Goal: Answer question/provide support: Share knowledge or assist other users

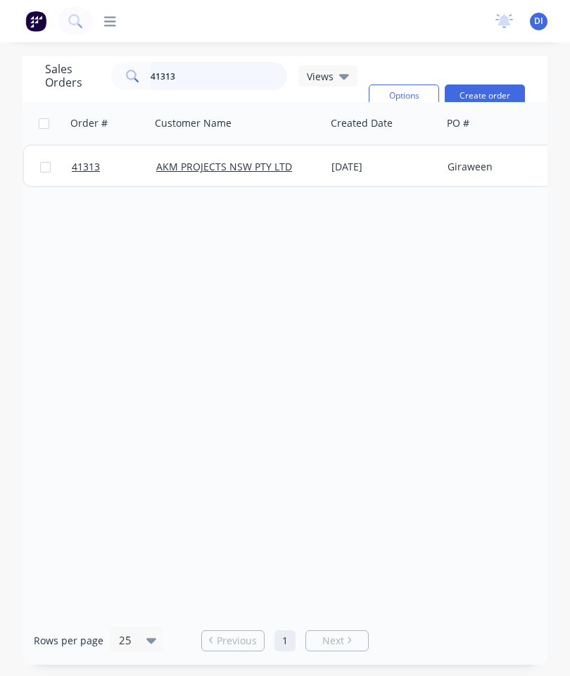
click at [216, 70] on input "41313" at bounding box center [219, 76] width 137 height 28
click at [208, 87] on input "41313" at bounding box center [219, 76] width 137 height 28
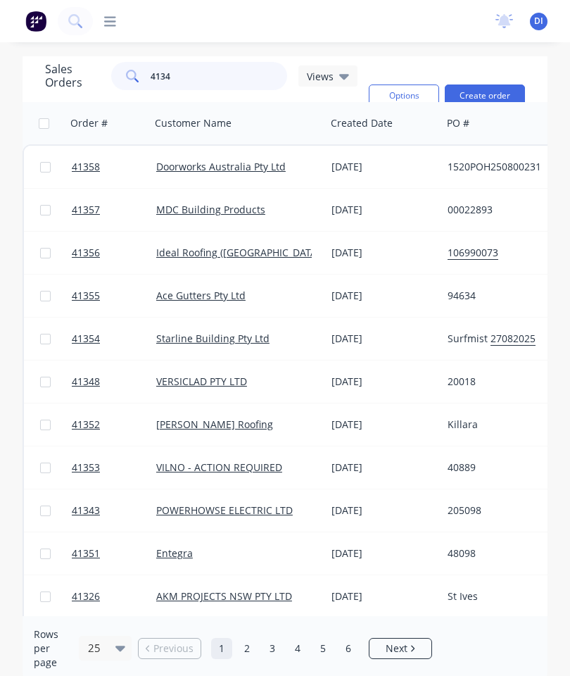
type input "41344"
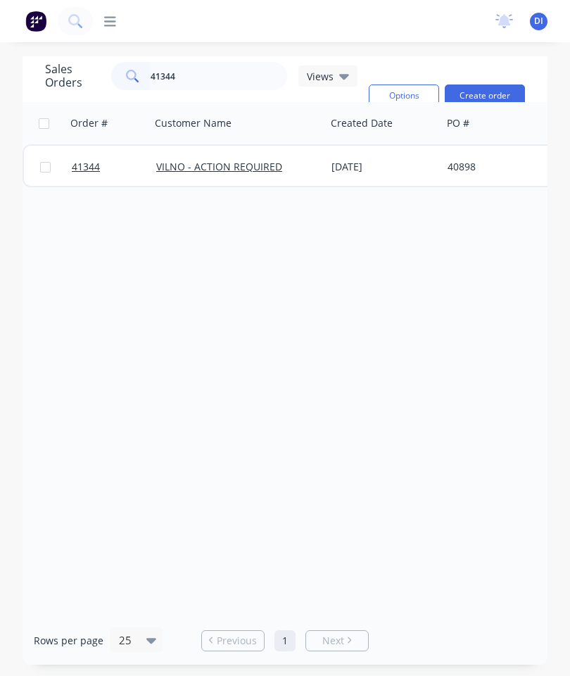
click at [78, 160] on span "41344" at bounding box center [86, 167] width 28 height 14
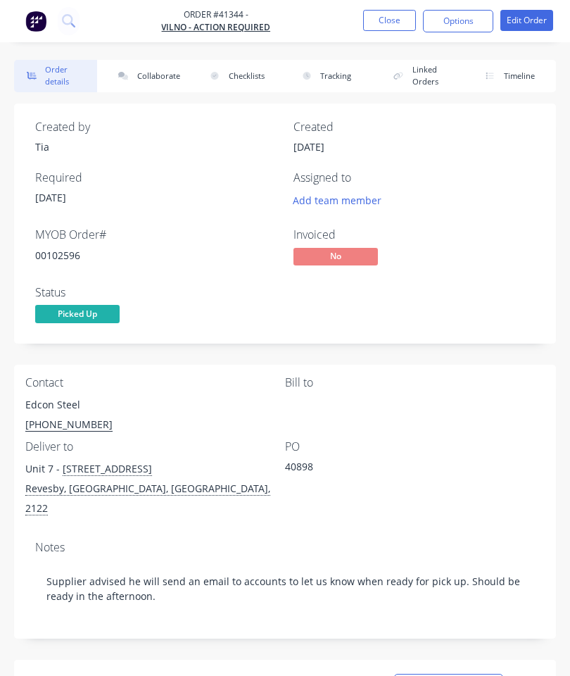
click at [162, 70] on button "Collaborate" at bounding box center [147, 76] width 83 height 32
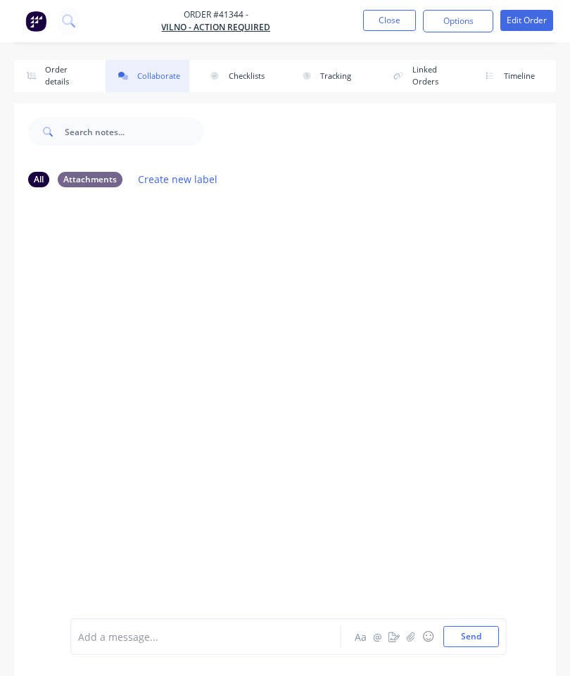
click at [405, 628] on button "button" at bounding box center [411, 636] width 17 height 17
click at [477, 627] on button "Send" at bounding box center [471, 636] width 56 height 21
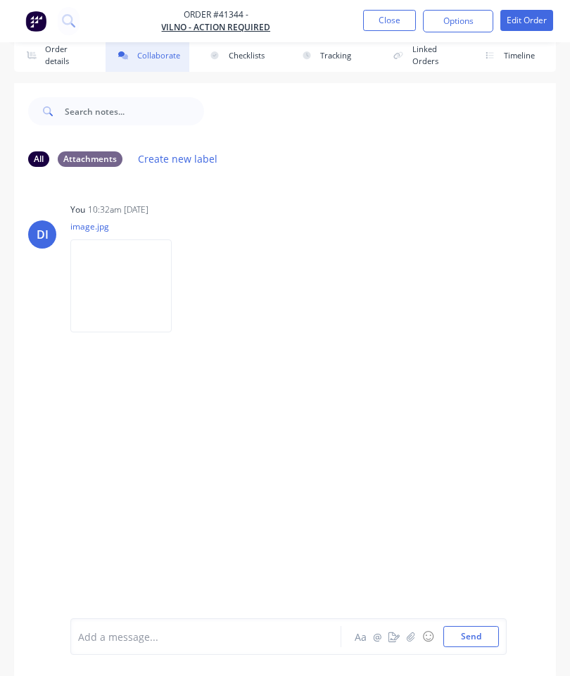
click at [396, 25] on button "Close" at bounding box center [389, 20] width 53 height 21
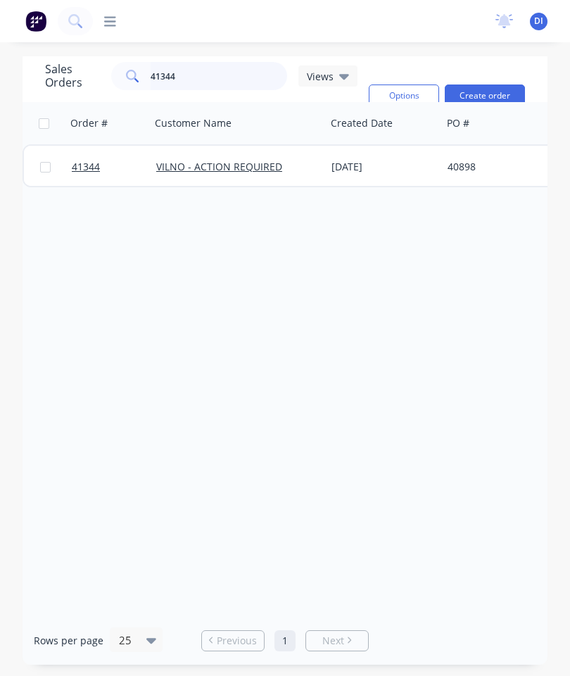
click at [221, 62] on input "41344" at bounding box center [219, 76] width 137 height 28
click at [92, 160] on span "41344" at bounding box center [86, 167] width 28 height 14
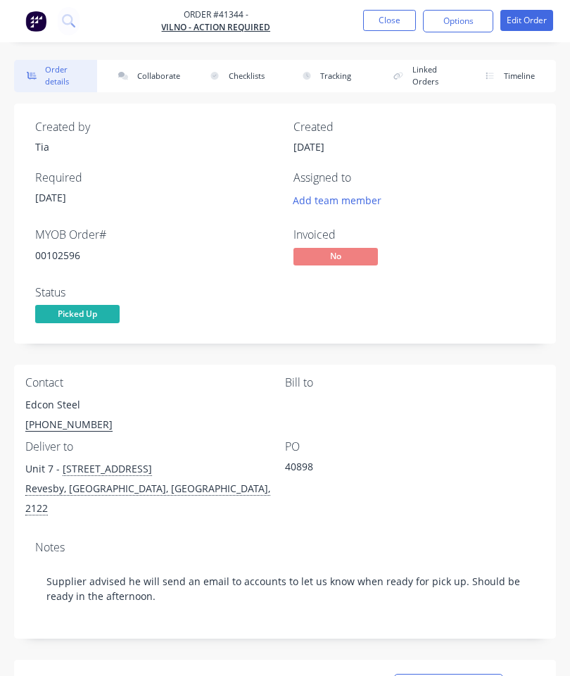
click at [151, 67] on button "Collaborate" at bounding box center [147, 76] width 83 height 32
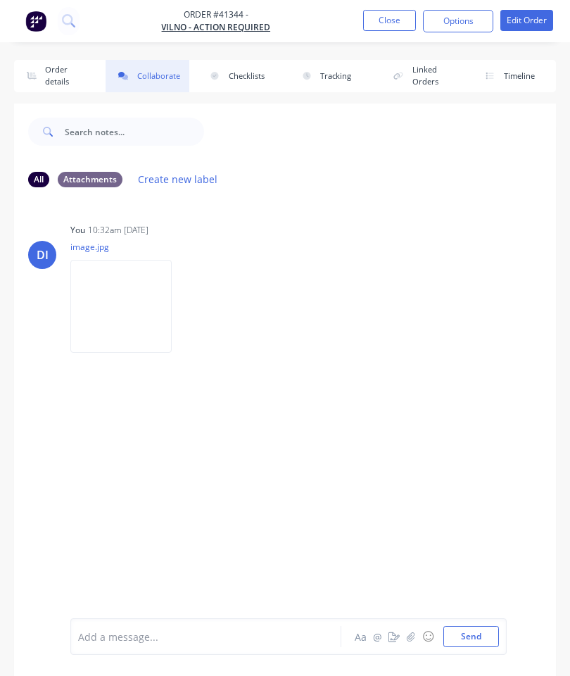
click at [414, 630] on button "button" at bounding box center [411, 636] width 17 height 17
click at [470, 632] on button "Send" at bounding box center [471, 636] width 56 height 21
click at [392, 25] on button "Close" at bounding box center [389, 20] width 53 height 21
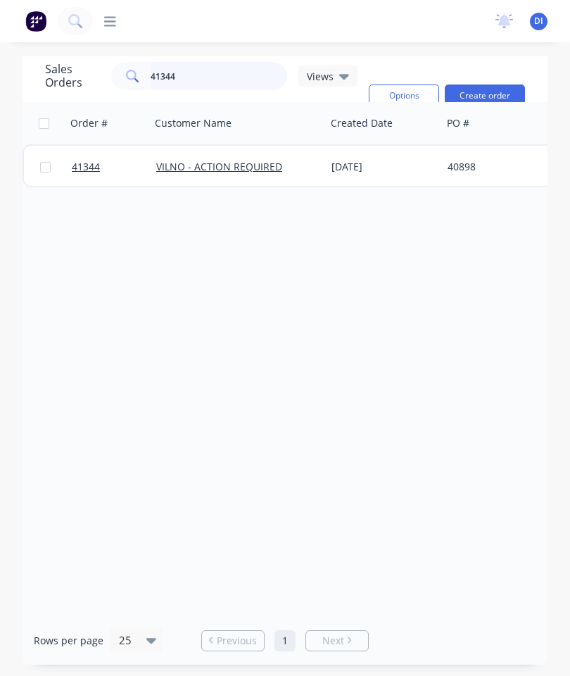
click at [218, 73] on input "41344" at bounding box center [219, 76] width 137 height 28
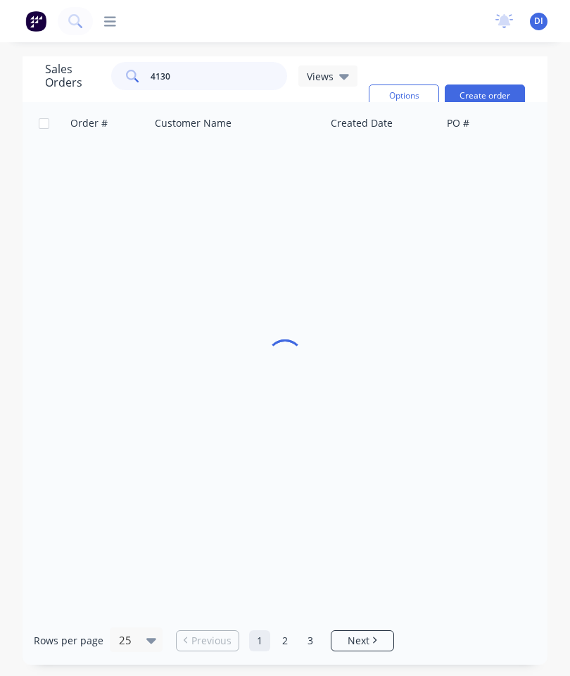
type input "41309"
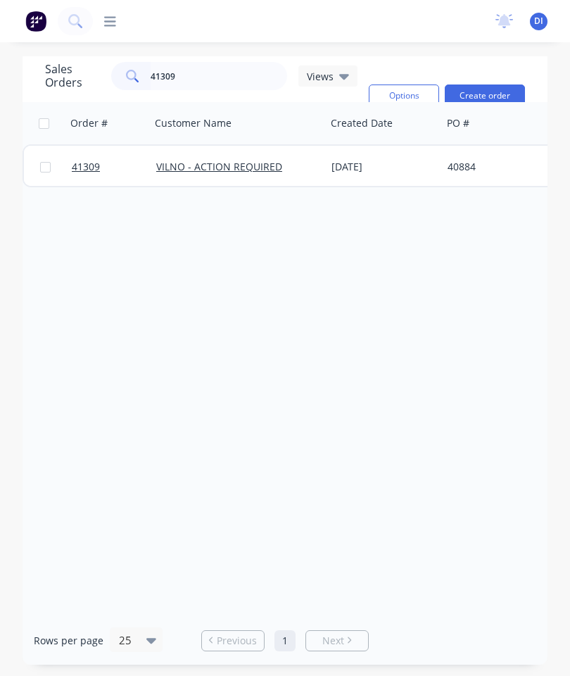
click at [89, 166] on span "41309" at bounding box center [86, 167] width 28 height 14
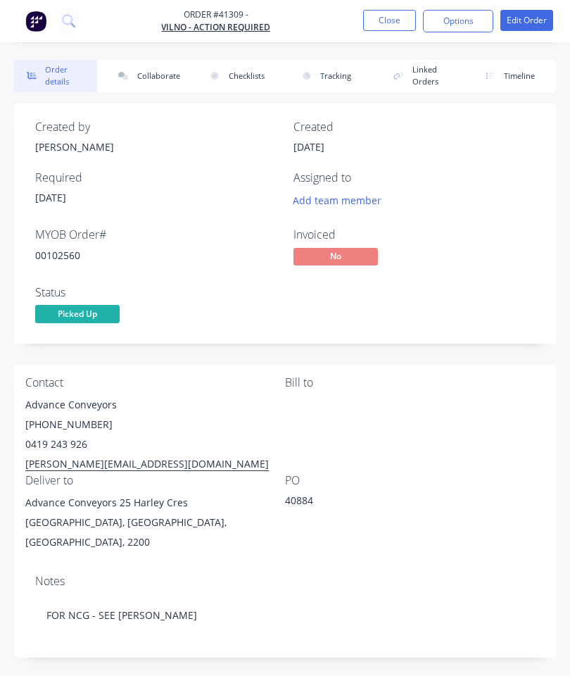
click at [159, 74] on button "Collaborate" at bounding box center [147, 76] width 83 height 32
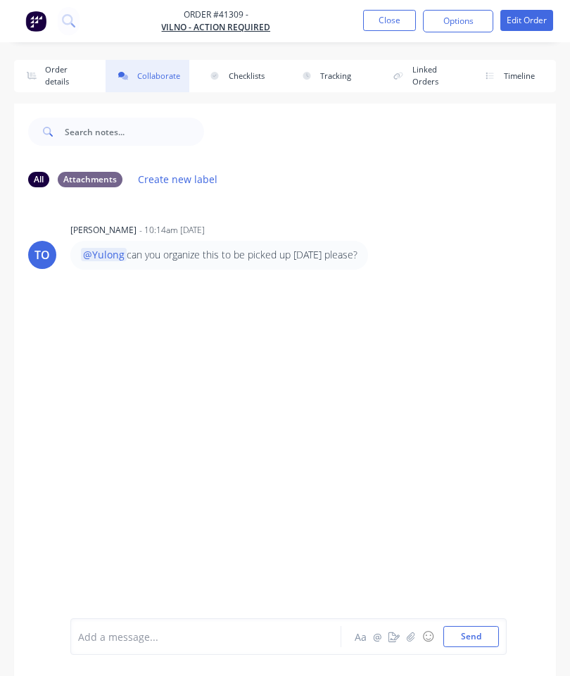
click at [408, 631] on button "button" at bounding box center [411, 636] width 17 height 17
click at [474, 626] on button "Send" at bounding box center [471, 636] width 56 height 21
click at [380, 24] on button "Close" at bounding box center [389, 20] width 53 height 21
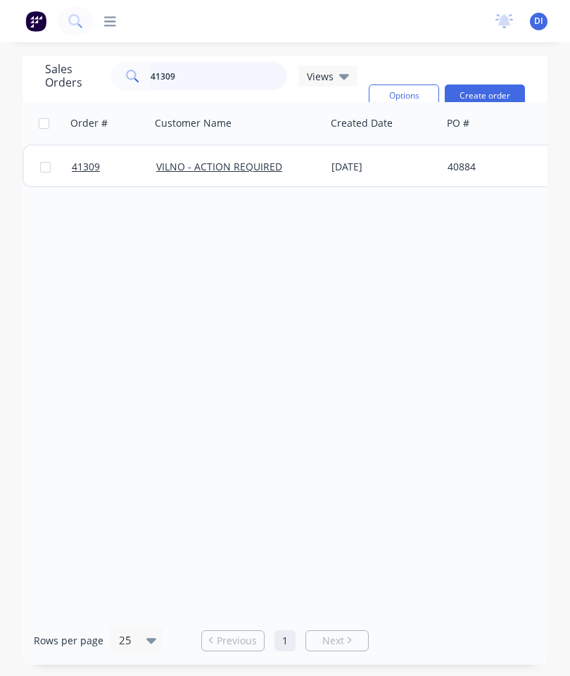
click at [210, 71] on input "41309" at bounding box center [219, 76] width 137 height 28
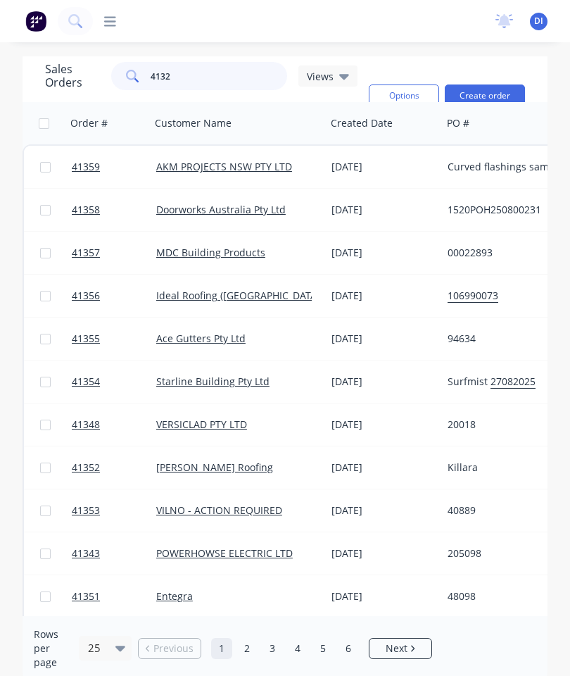
type input "41323"
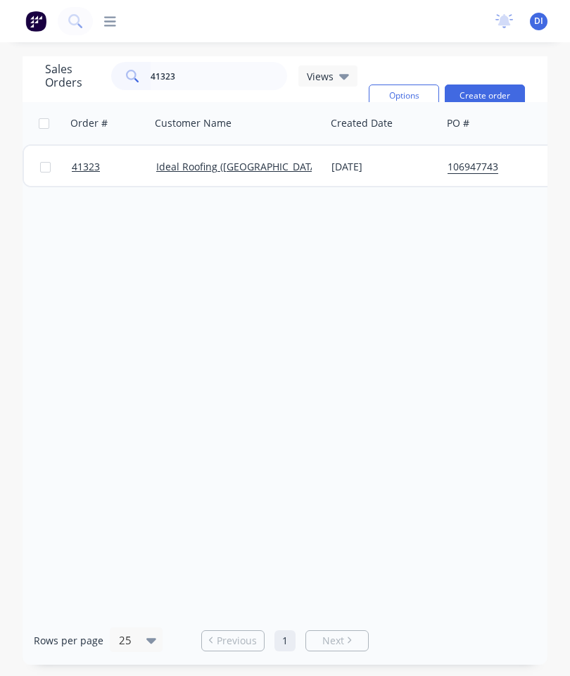
click at [82, 172] on span "41323" at bounding box center [86, 167] width 28 height 14
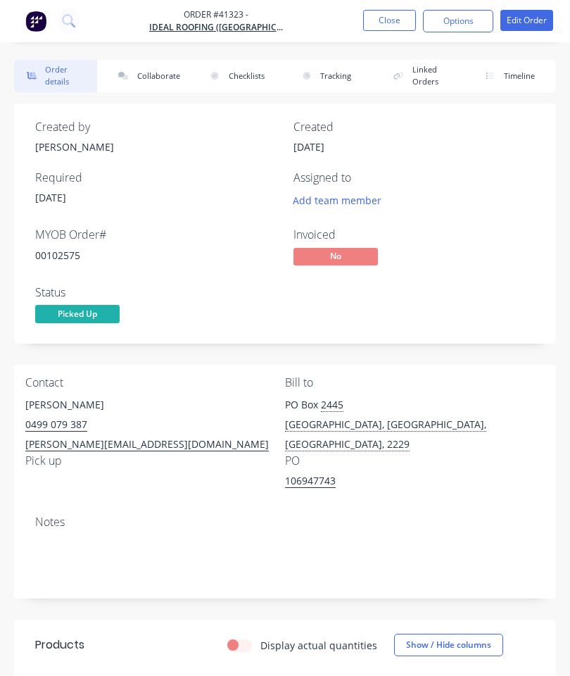
click at [146, 80] on button "Collaborate" at bounding box center [147, 76] width 83 height 32
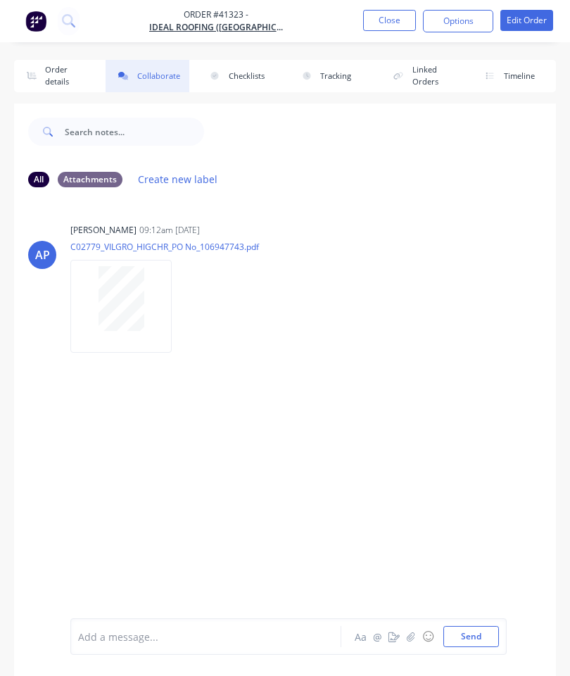
click at [409, 630] on button "button" at bounding box center [411, 636] width 17 height 17
click at [470, 630] on button "Send" at bounding box center [471, 636] width 56 height 21
click at [398, 14] on button "Close" at bounding box center [389, 20] width 53 height 21
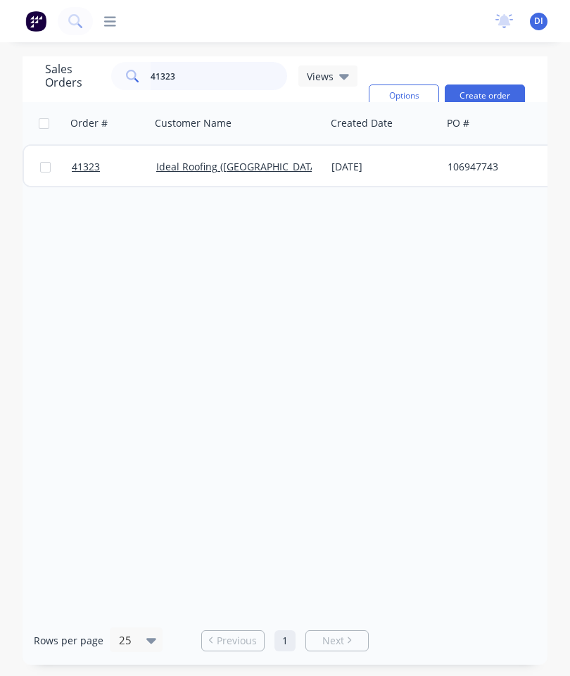
click at [224, 74] on input "41323" at bounding box center [219, 76] width 137 height 28
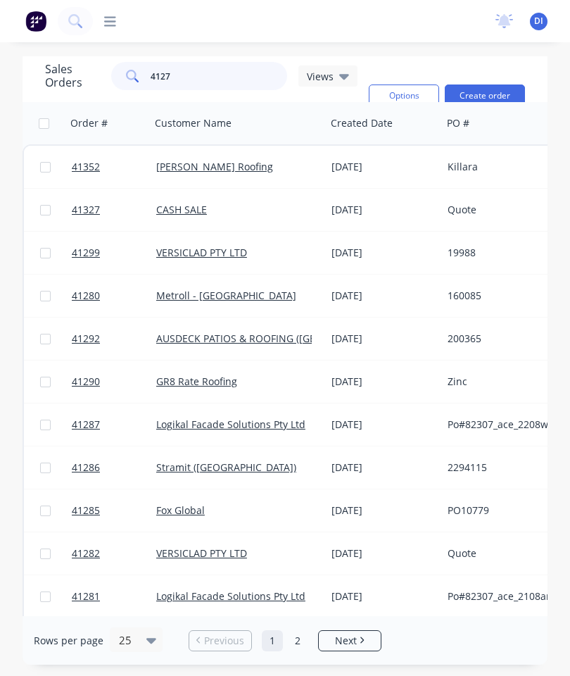
type input "41276"
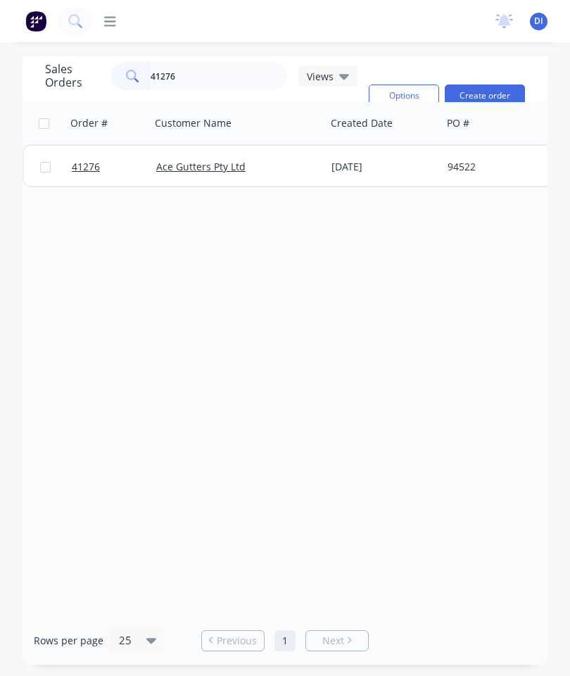
click at [82, 177] on link "41276" at bounding box center [114, 167] width 84 height 42
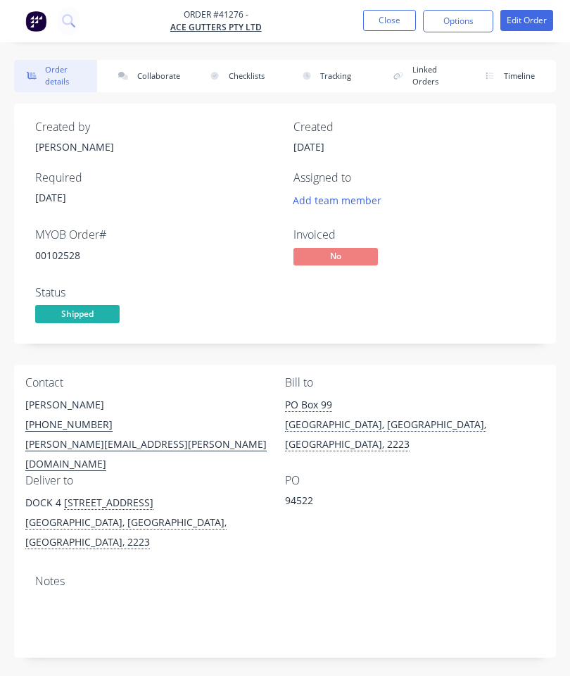
click at [168, 77] on button "Collaborate" at bounding box center [147, 76] width 83 height 32
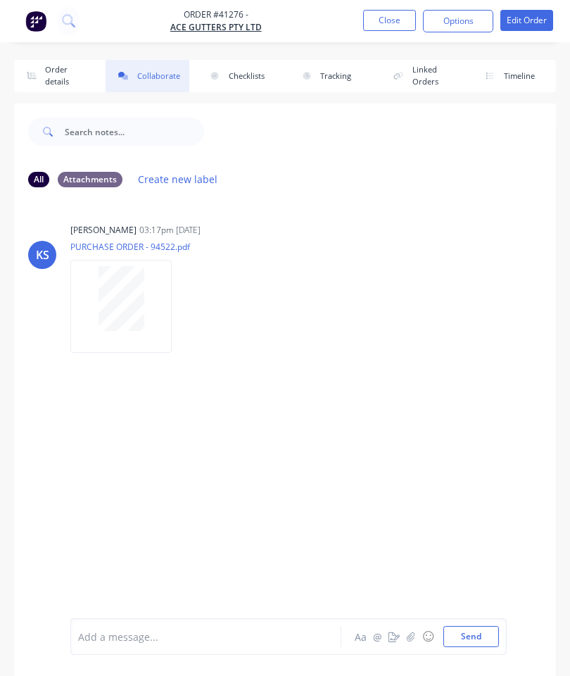
click at [415, 638] on icon "button" at bounding box center [411, 636] width 8 height 10
click at [476, 632] on button "Send" at bounding box center [471, 636] width 56 height 21
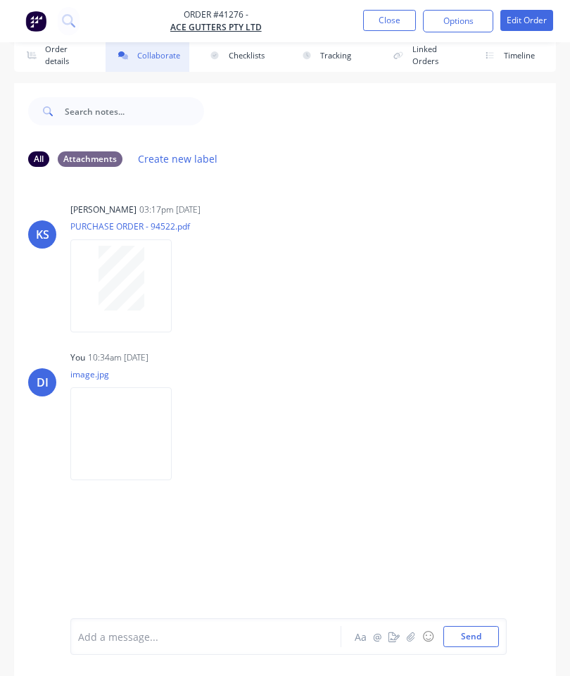
click at [398, 15] on button "Close" at bounding box center [389, 20] width 53 height 21
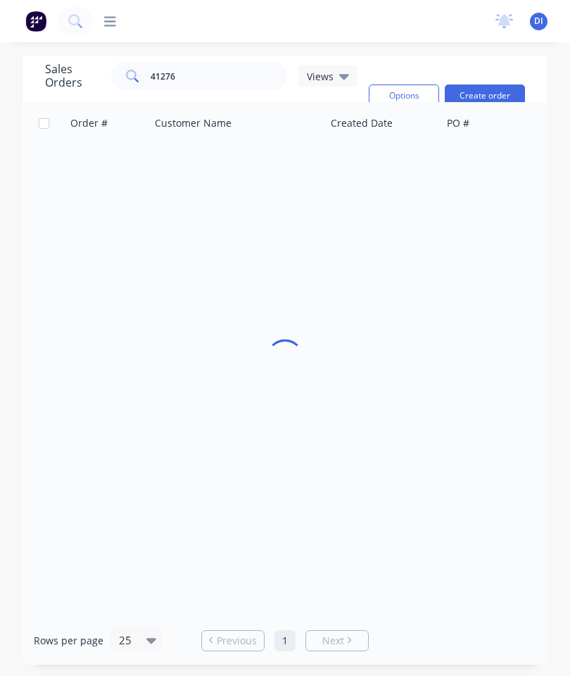
scroll to position [56, 0]
click at [220, 62] on input "41276" at bounding box center [219, 76] width 137 height 28
click at [218, 62] on input "41276" at bounding box center [219, 76] width 137 height 28
click at [203, 62] on input "41276" at bounding box center [219, 76] width 137 height 28
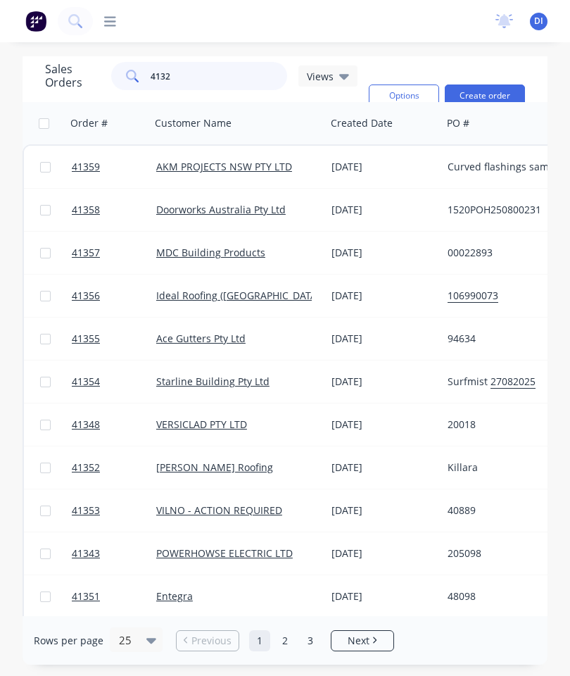
type input "41325"
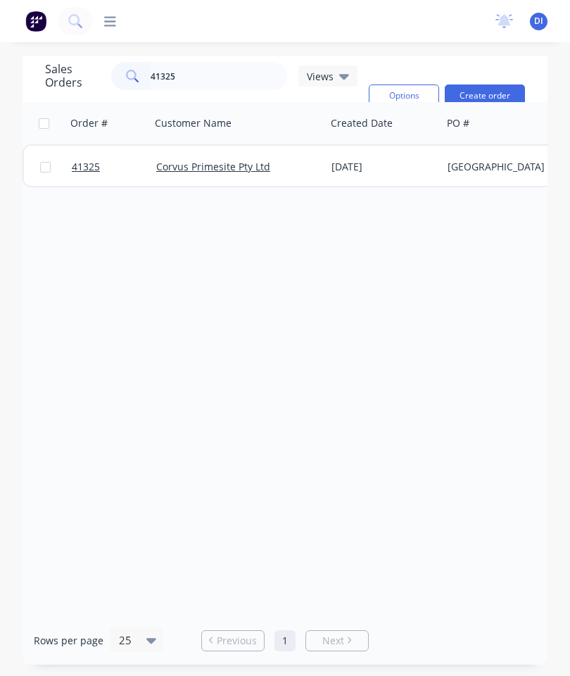
click at [92, 160] on span "41325" at bounding box center [86, 167] width 28 height 14
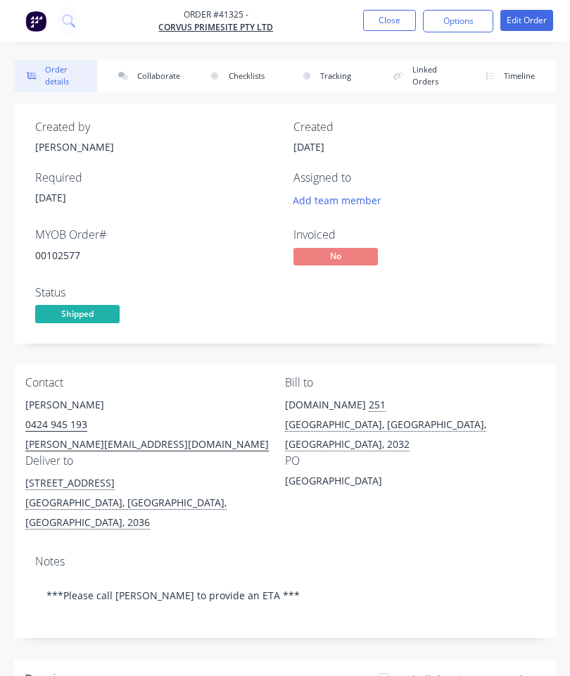
click at [151, 70] on button "Collaborate" at bounding box center [147, 76] width 83 height 32
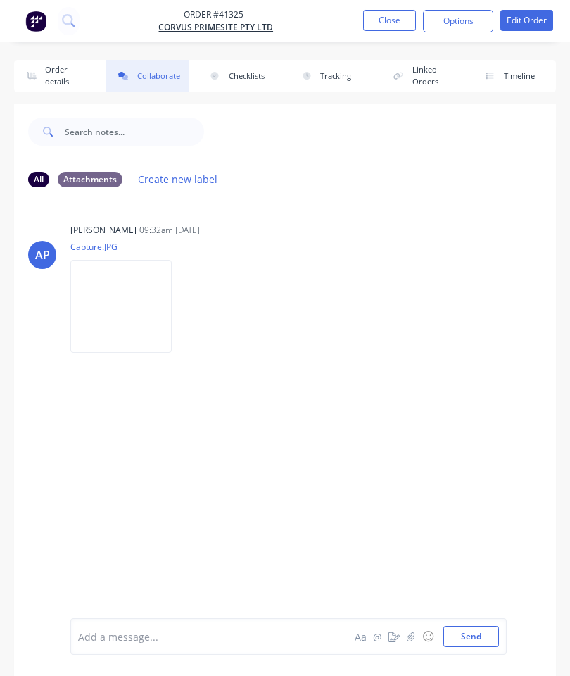
click at [418, 640] on button "button" at bounding box center [411, 636] width 17 height 17
click at [464, 634] on button "Send" at bounding box center [471, 636] width 56 height 21
click at [391, 27] on button "Close" at bounding box center [389, 20] width 53 height 21
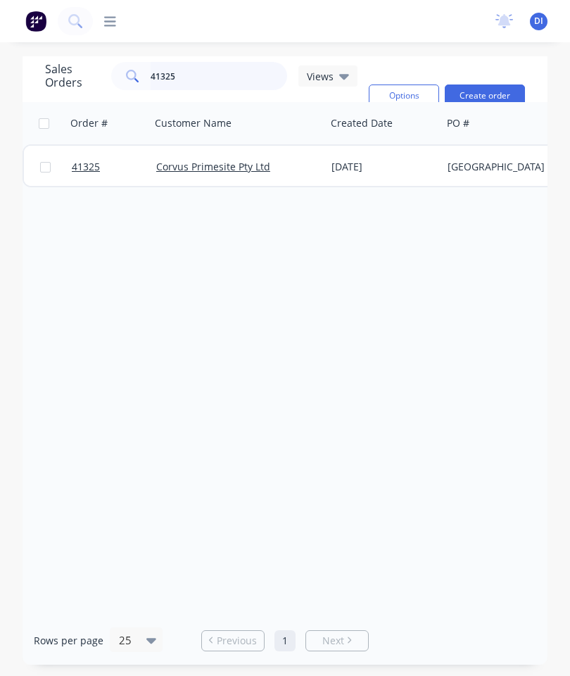
click at [231, 63] on input "41325" at bounding box center [219, 76] width 137 height 28
click at [207, 77] on input "41325" at bounding box center [219, 76] width 137 height 28
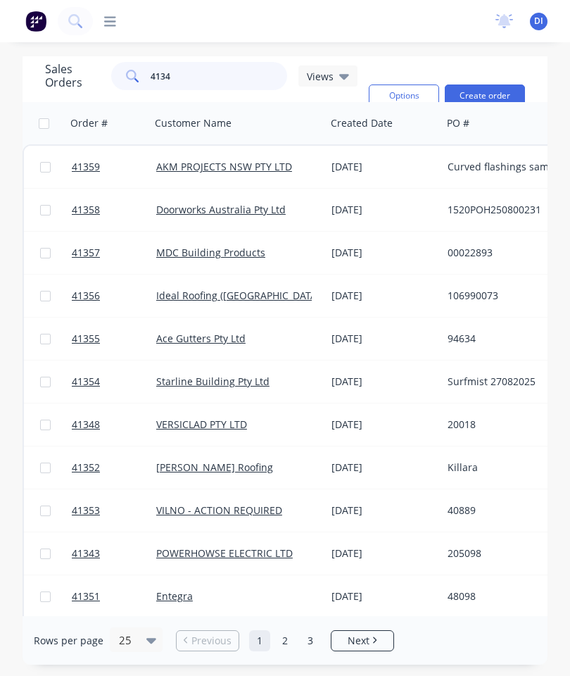
type input "41342"
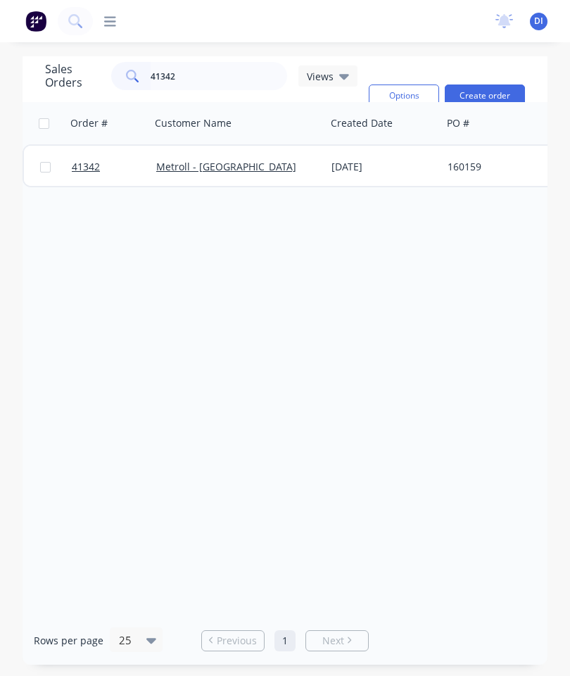
click at [80, 170] on span "41342" at bounding box center [86, 167] width 28 height 14
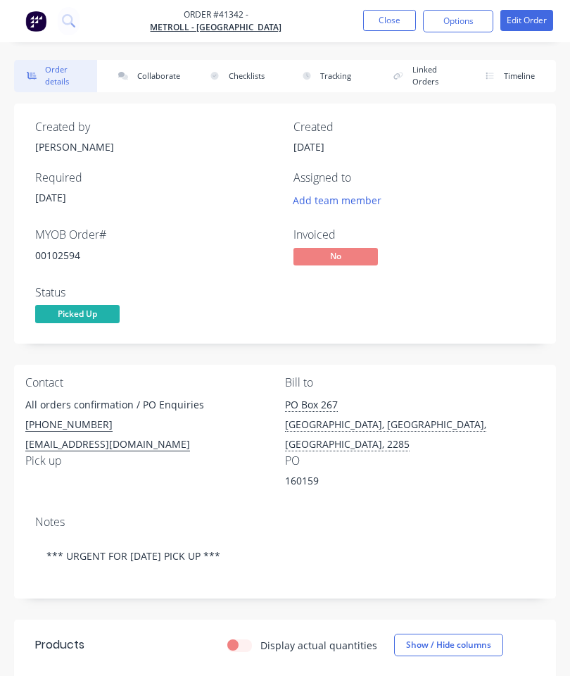
click at [148, 70] on button "Collaborate" at bounding box center [147, 76] width 83 height 32
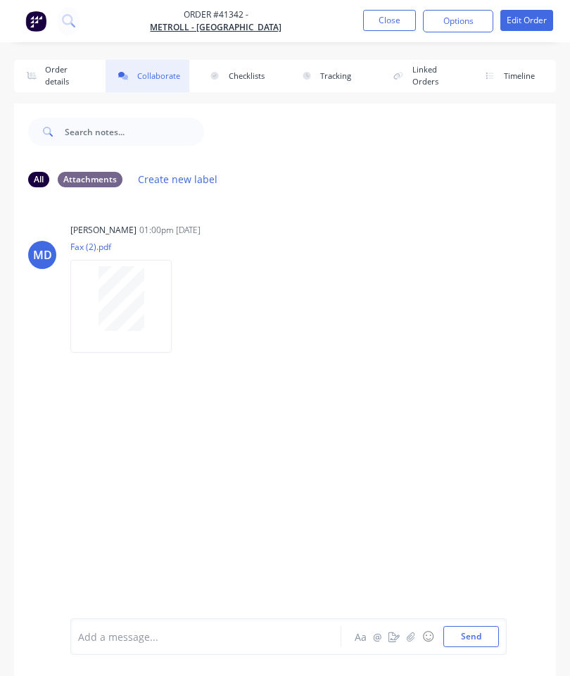
click at [410, 636] on icon "button" at bounding box center [411, 636] width 8 height 10
click at [470, 632] on button "Send" at bounding box center [471, 636] width 56 height 21
click at [382, 24] on button "Close" at bounding box center [389, 20] width 53 height 21
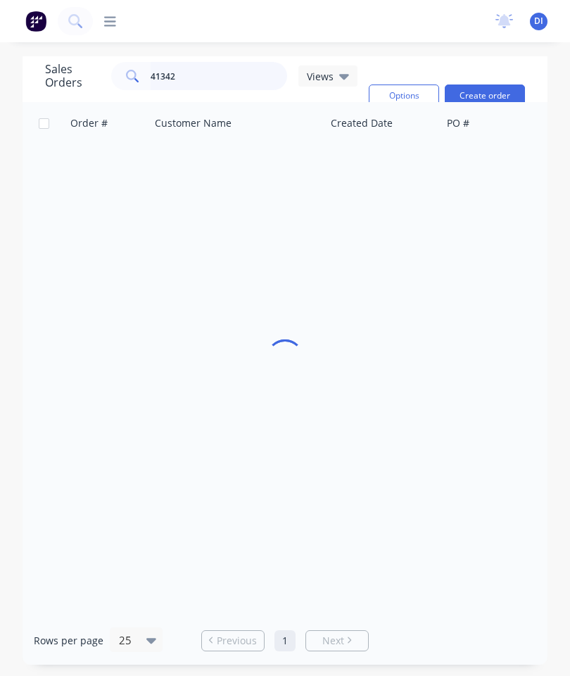
click at [220, 79] on input "41342" at bounding box center [219, 76] width 137 height 28
type input "41287"
click at [87, 170] on span "41287" at bounding box center [86, 167] width 28 height 14
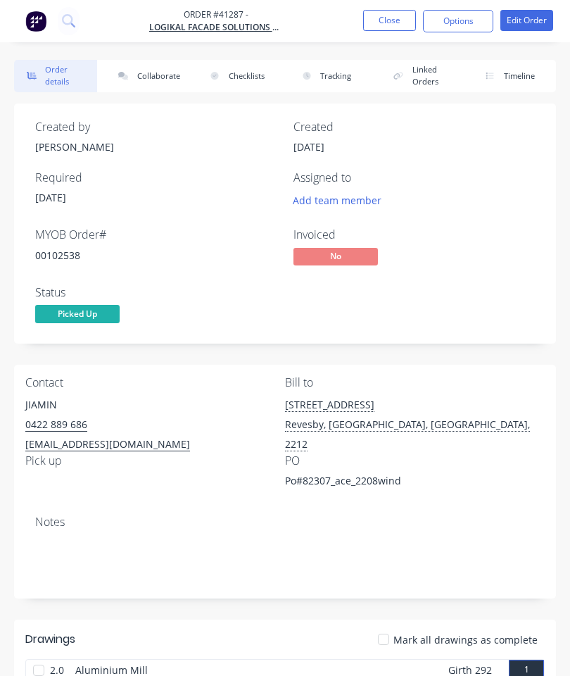
click at [141, 71] on button "Collaborate" at bounding box center [147, 76] width 83 height 32
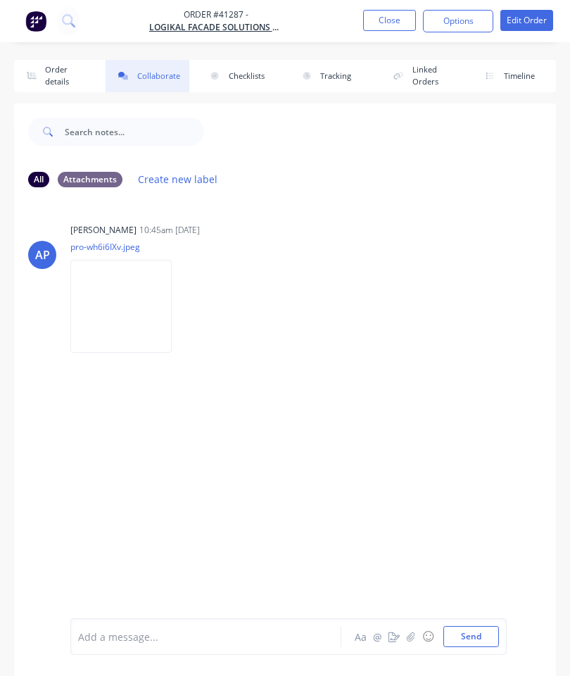
click at [415, 628] on button "button" at bounding box center [411, 636] width 17 height 17
click at [470, 628] on button "Send" at bounding box center [471, 636] width 56 height 21
click at [392, 20] on button "Close" at bounding box center [389, 20] width 53 height 21
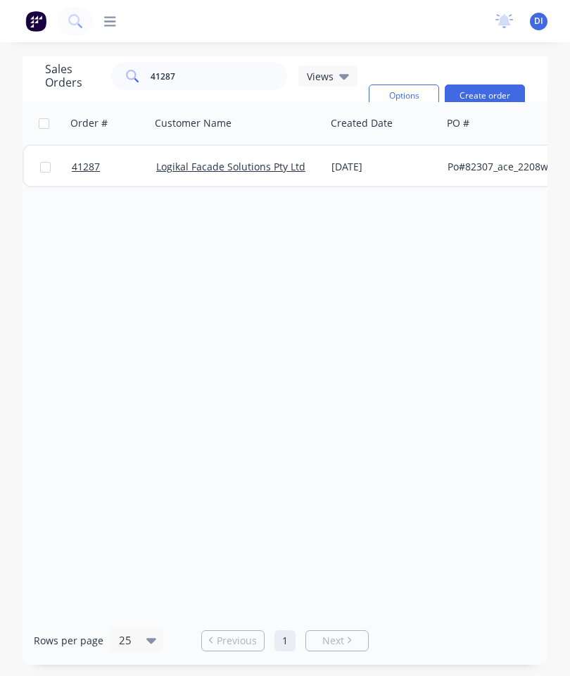
click at [75, 168] on span "41287" at bounding box center [86, 167] width 28 height 14
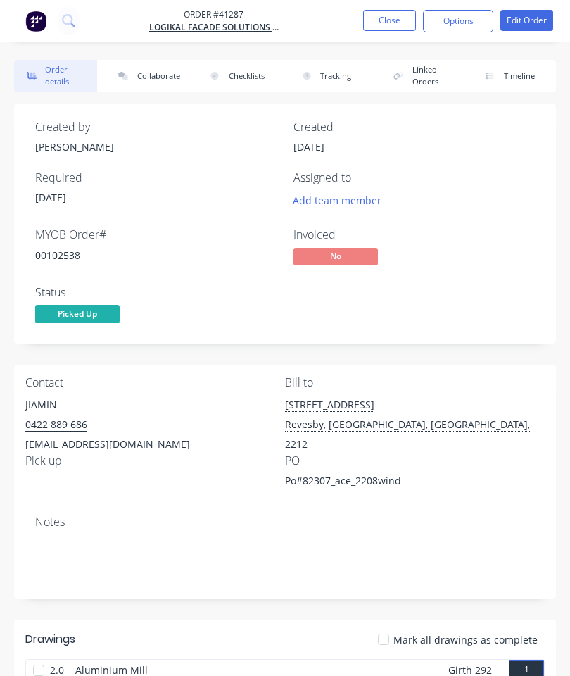
click at [149, 76] on button "Collaborate" at bounding box center [147, 76] width 83 height 32
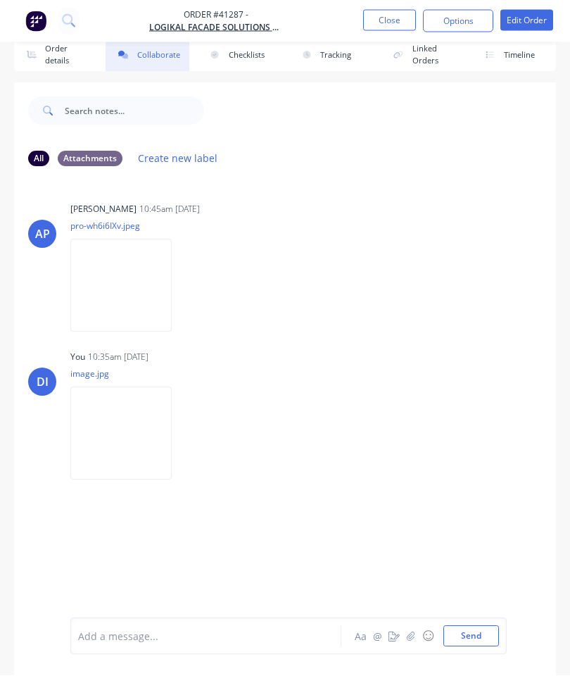
scroll to position [77, 0]
click at [389, 21] on button "Close" at bounding box center [389, 20] width 53 height 21
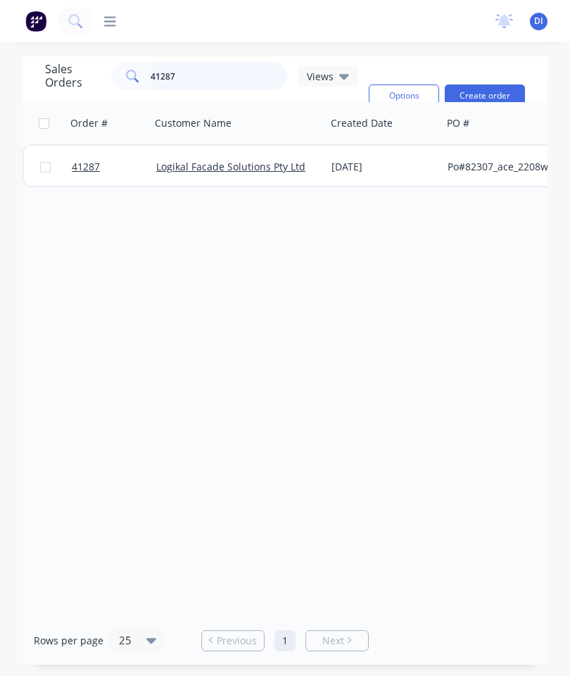
click at [225, 62] on input "41287" at bounding box center [219, 76] width 137 height 28
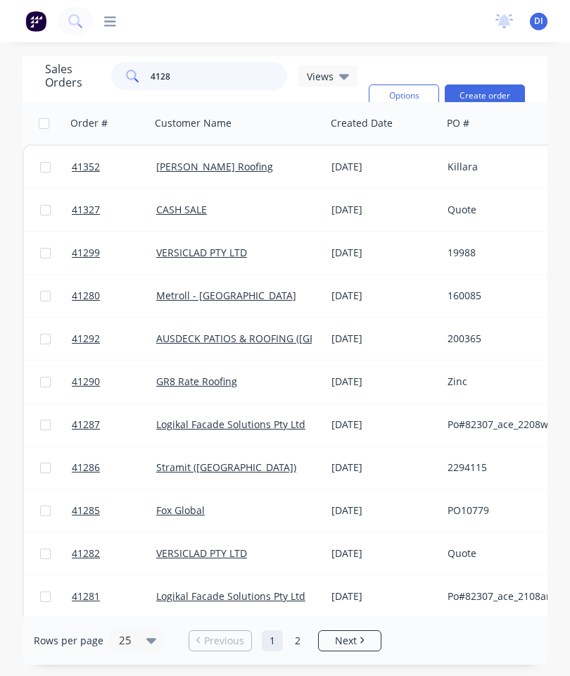
type input "41287"
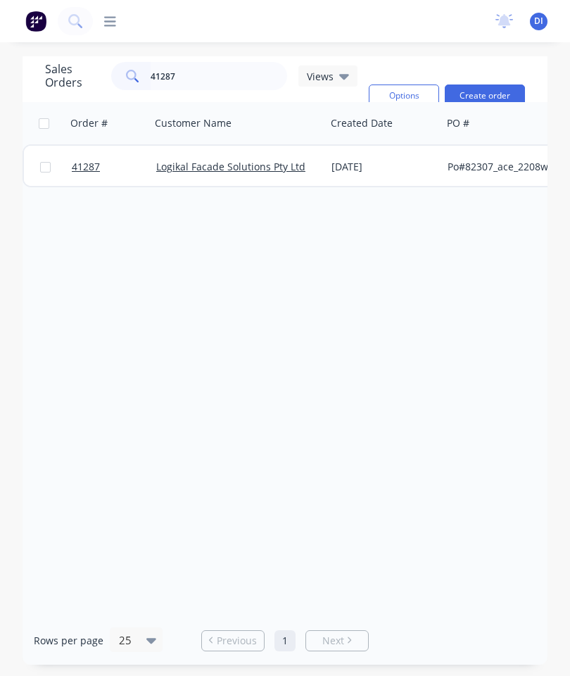
click at [83, 160] on span "41287" at bounding box center [86, 167] width 28 height 14
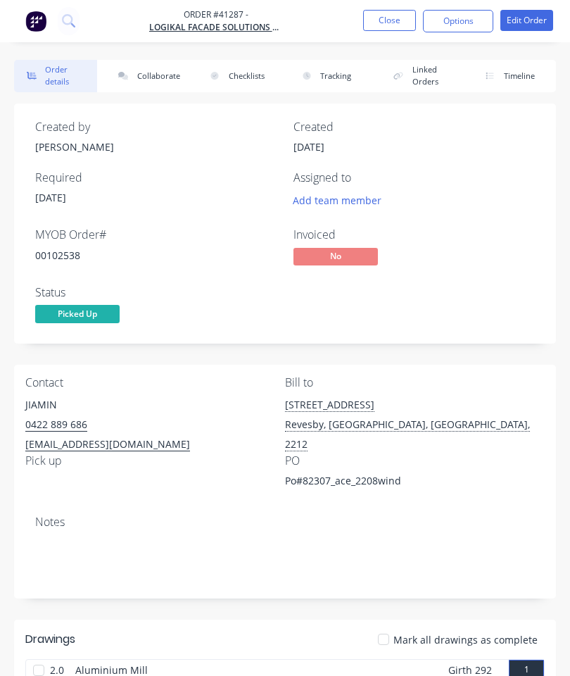
click at [146, 78] on button "Collaborate" at bounding box center [147, 76] width 83 height 32
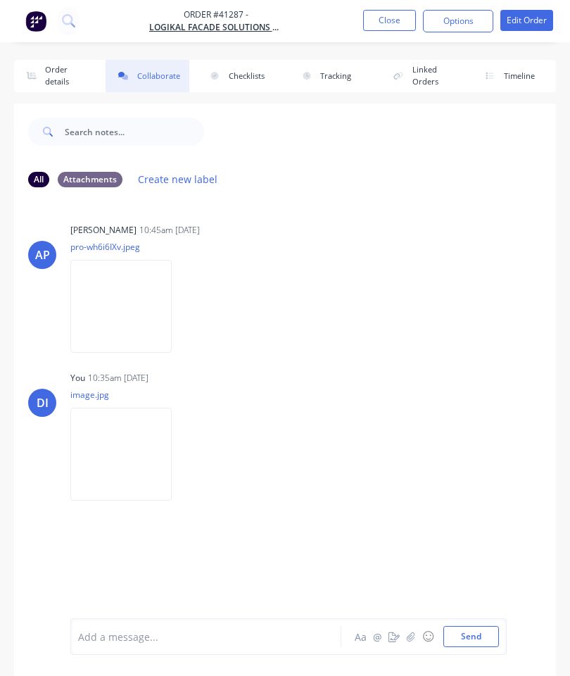
click at [390, 15] on button "Close" at bounding box center [389, 20] width 53 height 21
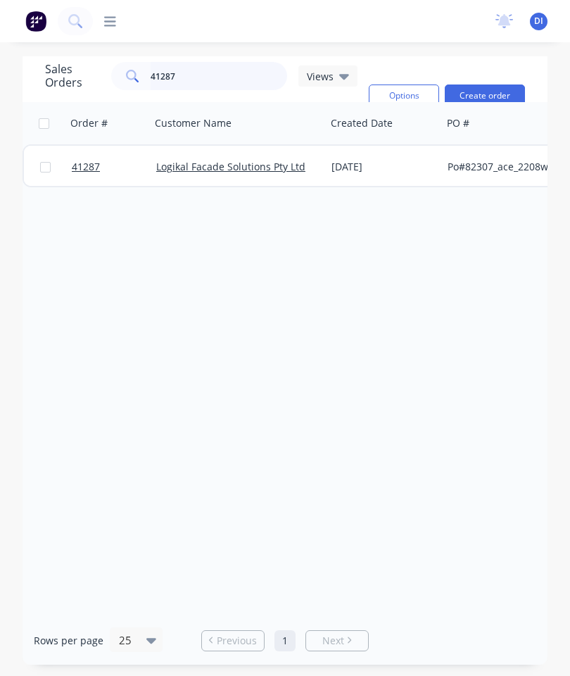
click at [236, 79] on input "41287" at bounding box center [219, 76] width 137 height 28
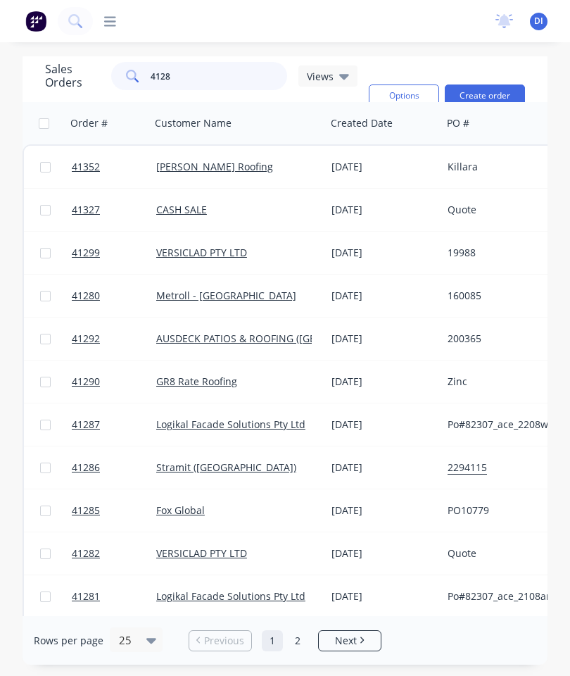
type input "41281"
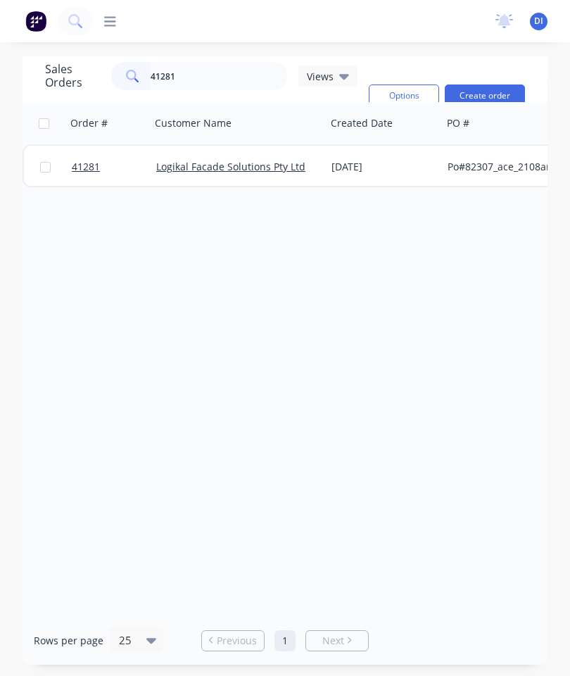
click at [89, 170] on span "41281" at bounding box center [86, 167] width 28 height 14
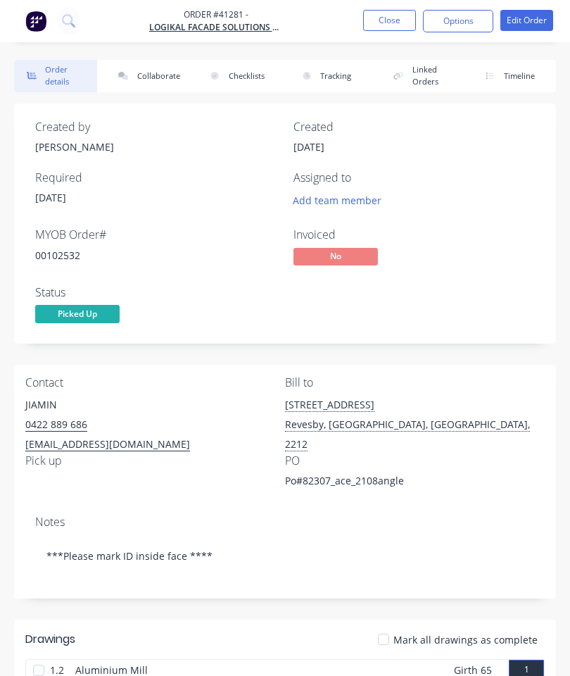
click at [156, 80] on button "Collaborate" at bounding box center [147, 76] width 83 height 32
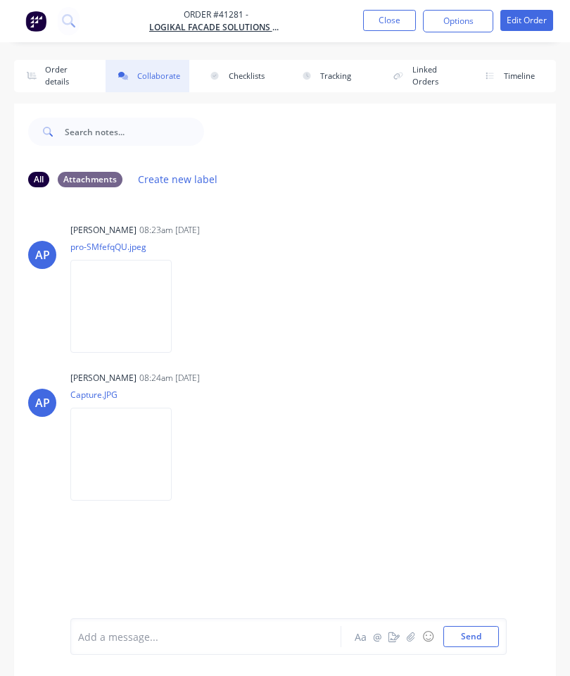
click at [412, 631] on button "button" at bounding box center [411, 636] width 17 height 17
click at [466, 633] on button "Send" at bounding box center [471, 636] width 56 height 21
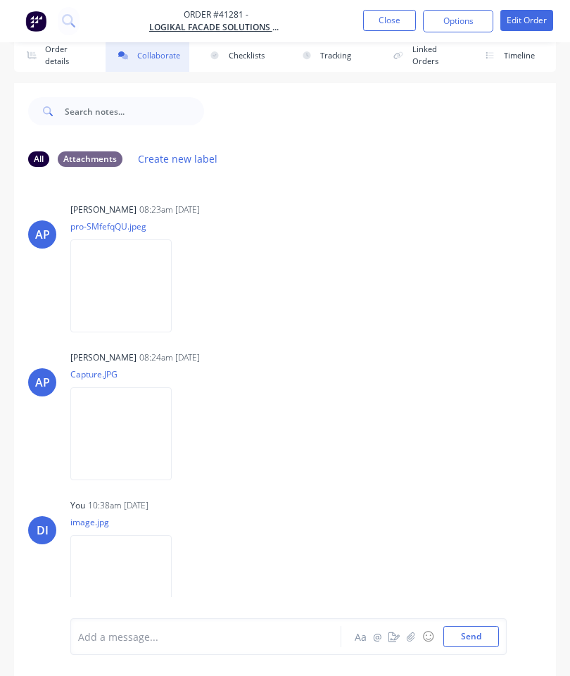
click at [391, 22] on button "Close" at bounding box center [389, 20] width 53 height 21
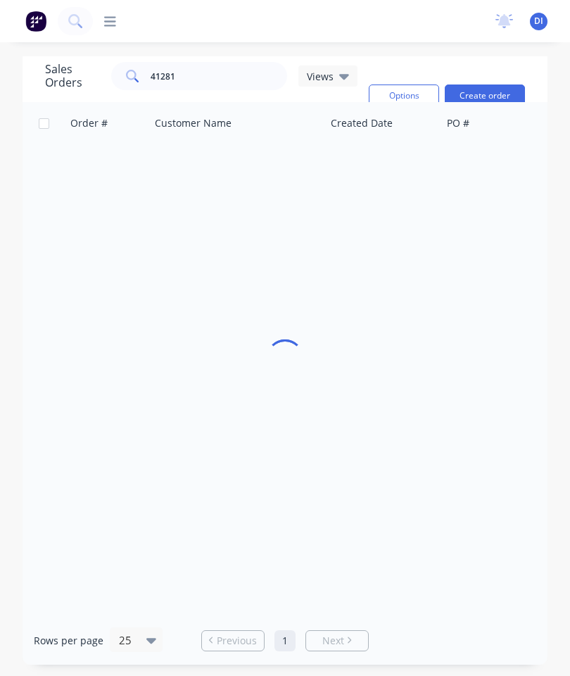
scroll to position [56, 0]
click at [230, 62] on input "41281" at bounding box center [219, 76] width 137 height 28
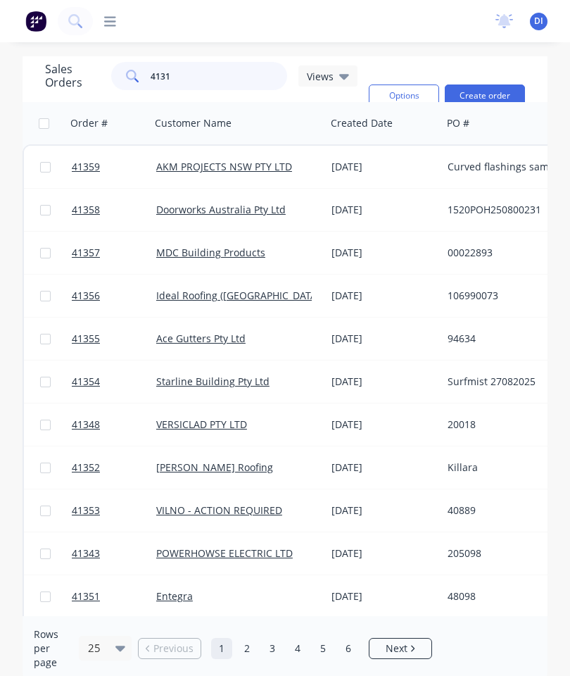
type input "41313"
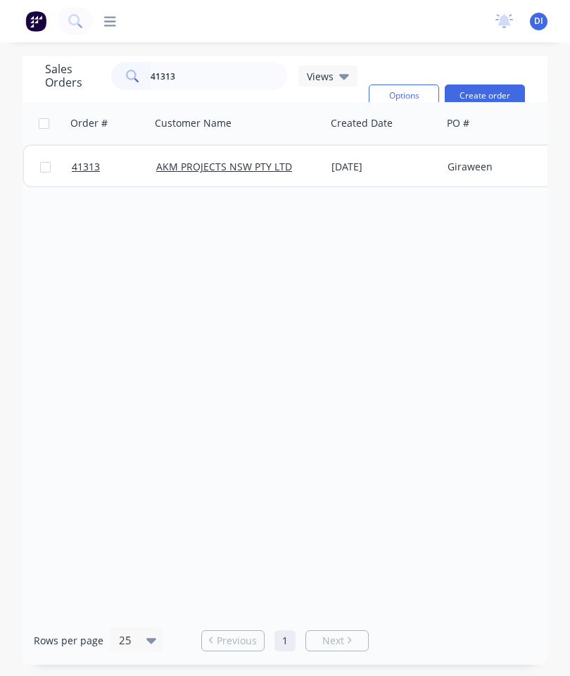
click at [92, 160] on span "41313" at bounding box center [86, 167] width 28 height 14
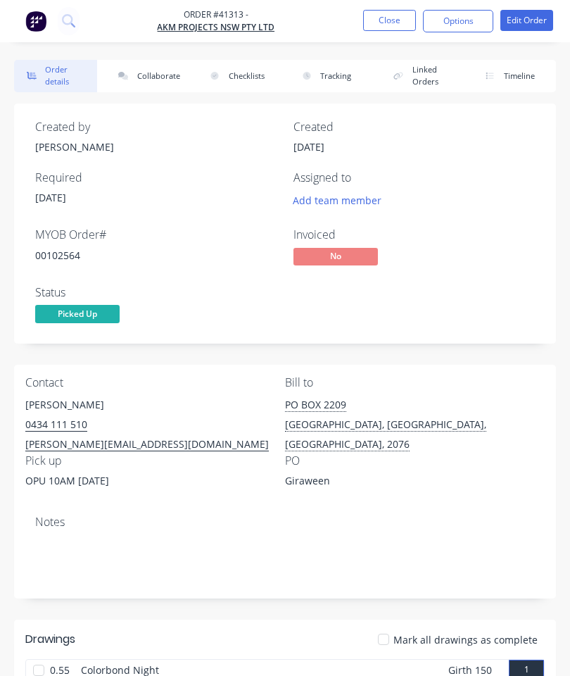
click at [145, 70] on button "Collaborate" at bounding box center [147, 76] width 83 height 32
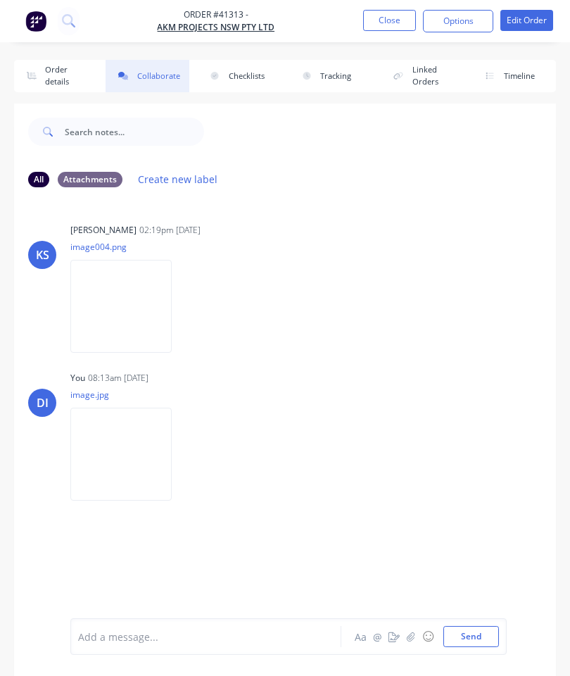
click at [410, 630] on button "button" at bounding box center [411, 636] width 17 height 17
click at [463, 626] on button "Send" at bounding box center [471, 636] width 56 height 21
